Goal: Navigation & Orientation: Find specific page/section

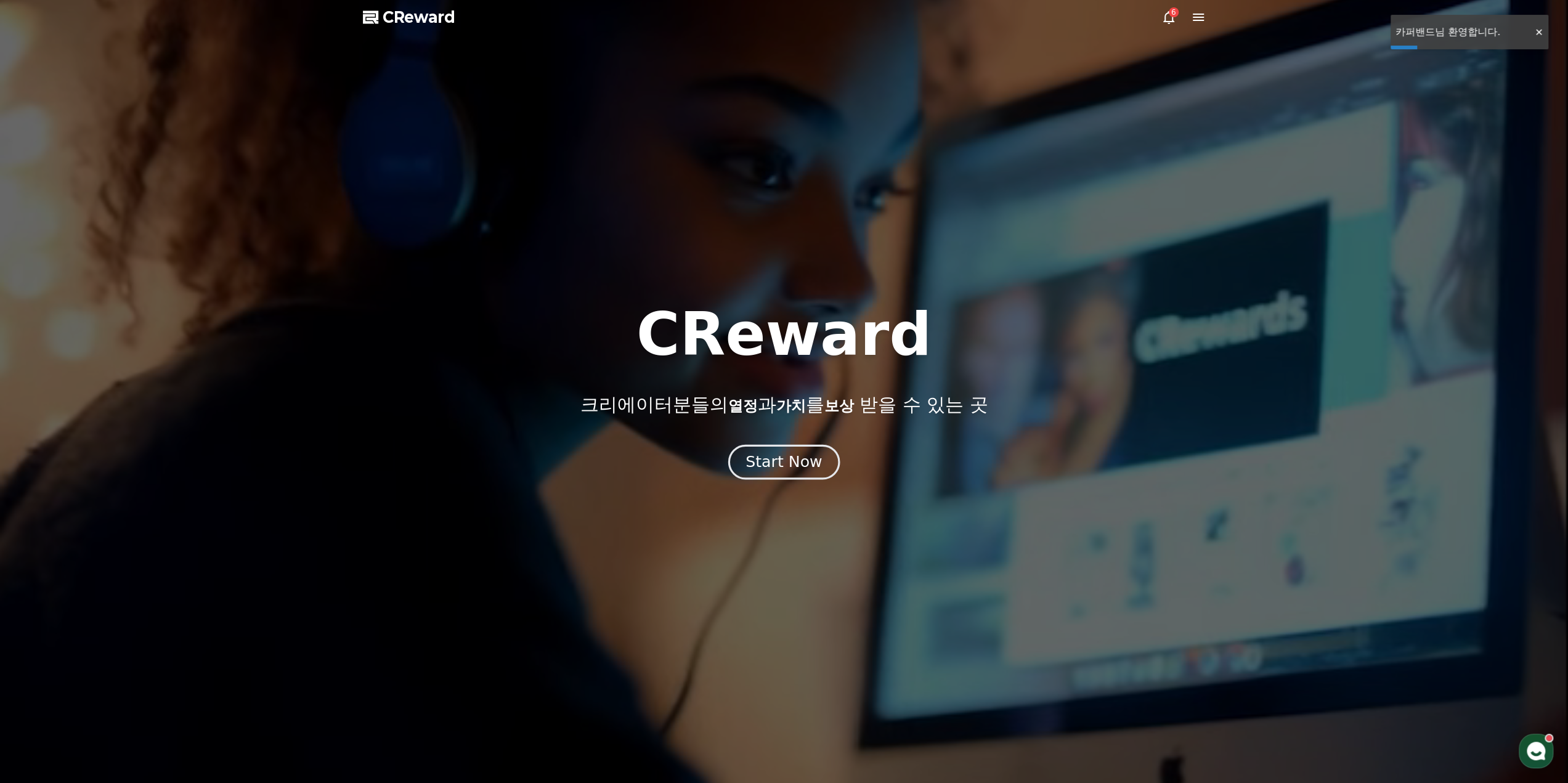
click at [773, 455] on div "Start Now" at bounding box center [783, 462] width 76 height 21
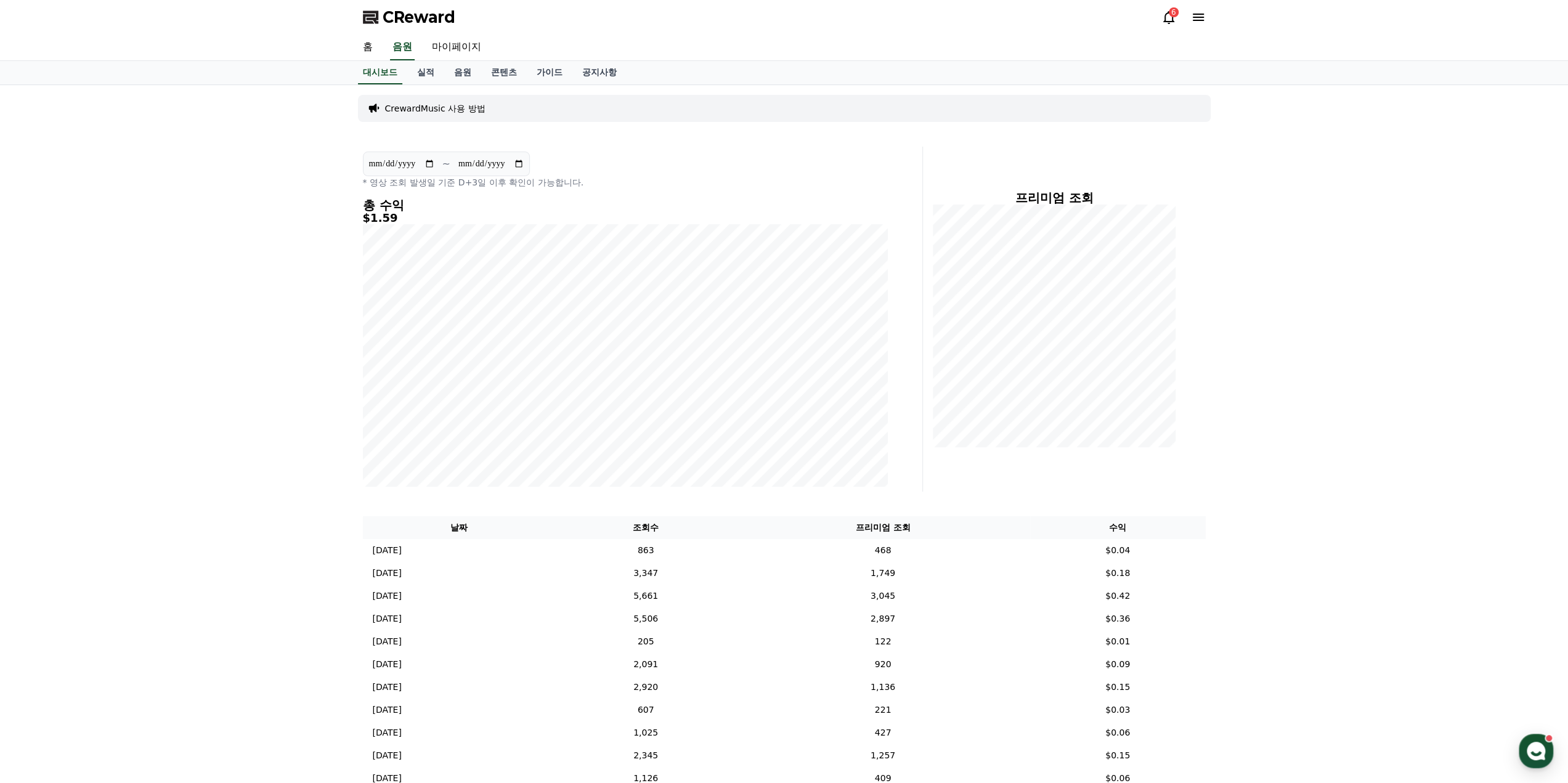
click at [1167, 15] on icon at bounding box center [1169, 18] width 15 height 15
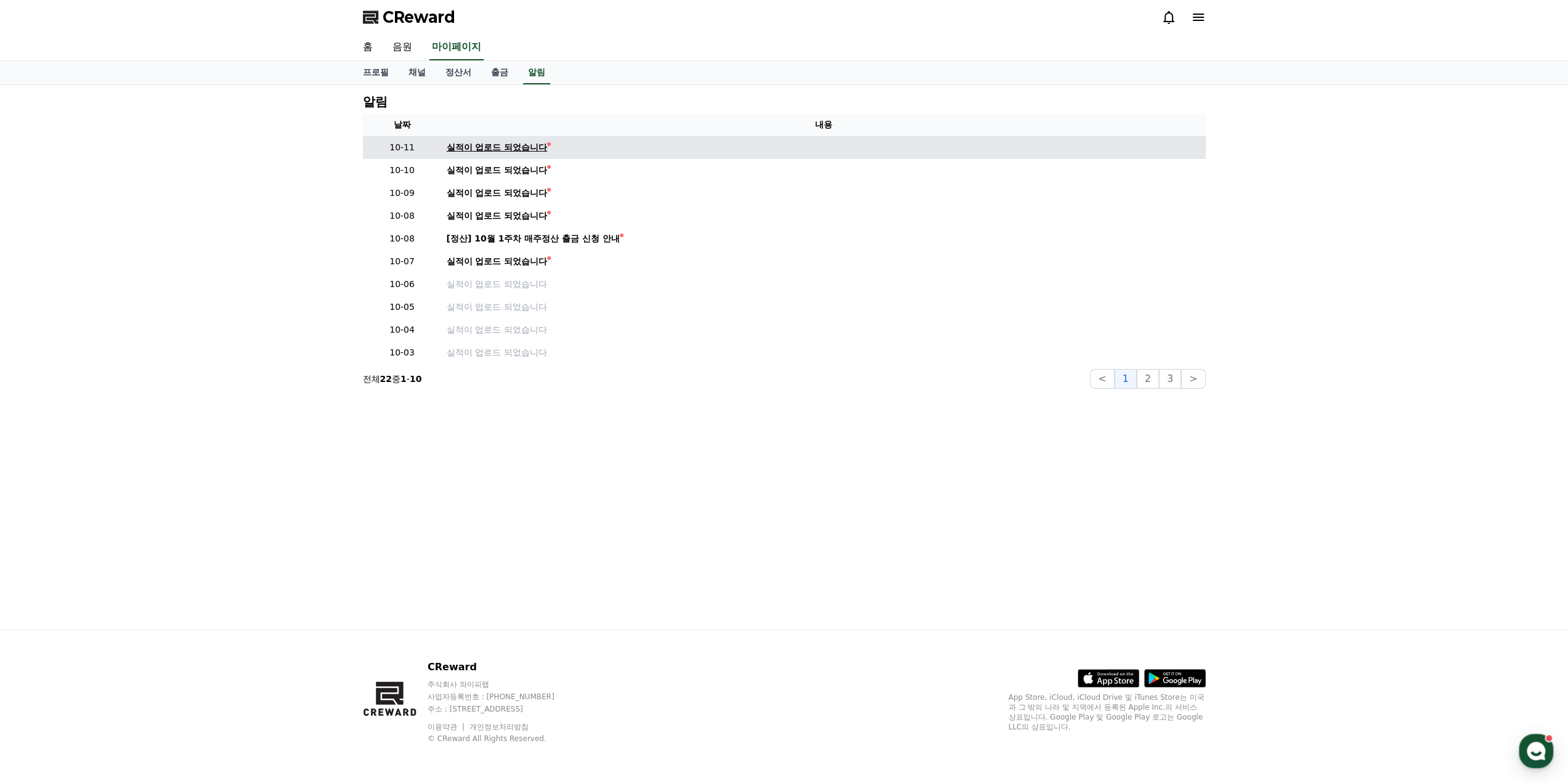
click at [488, 153] on div "실적이 업로드 되었습니다" at bounding box center [497, 147] width 101 height 13
